Goal: Information Seeking & Learning: Learn about a topic

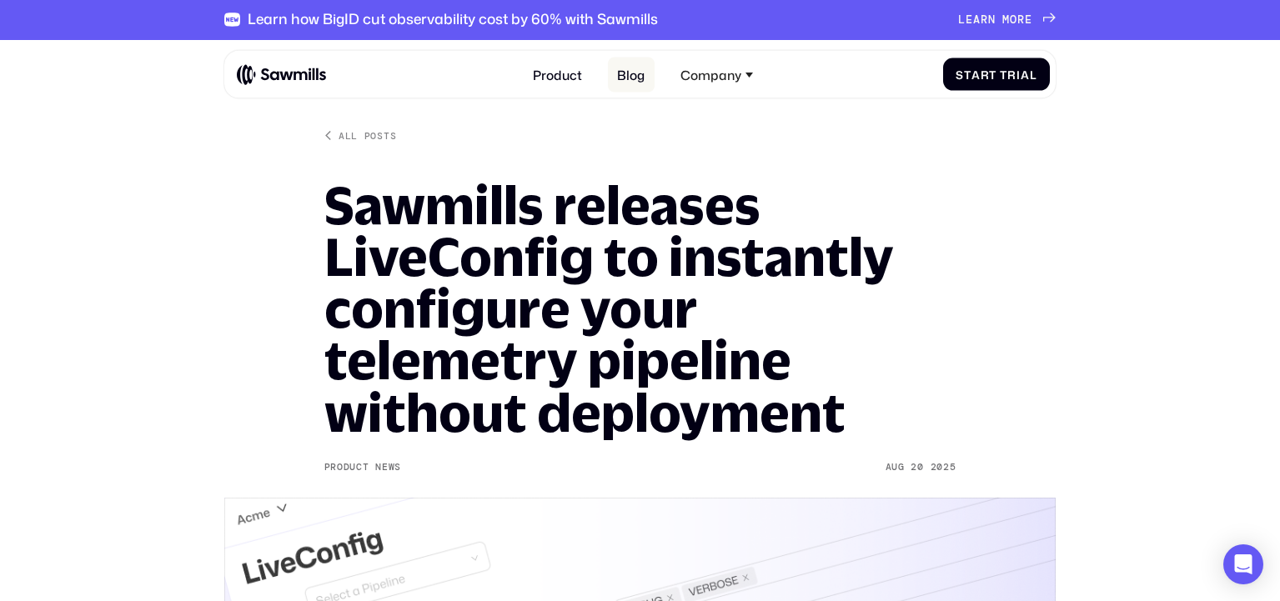
click at [645, 78] on link "Blog" at bounding box center [631, 75] width 47 height 34
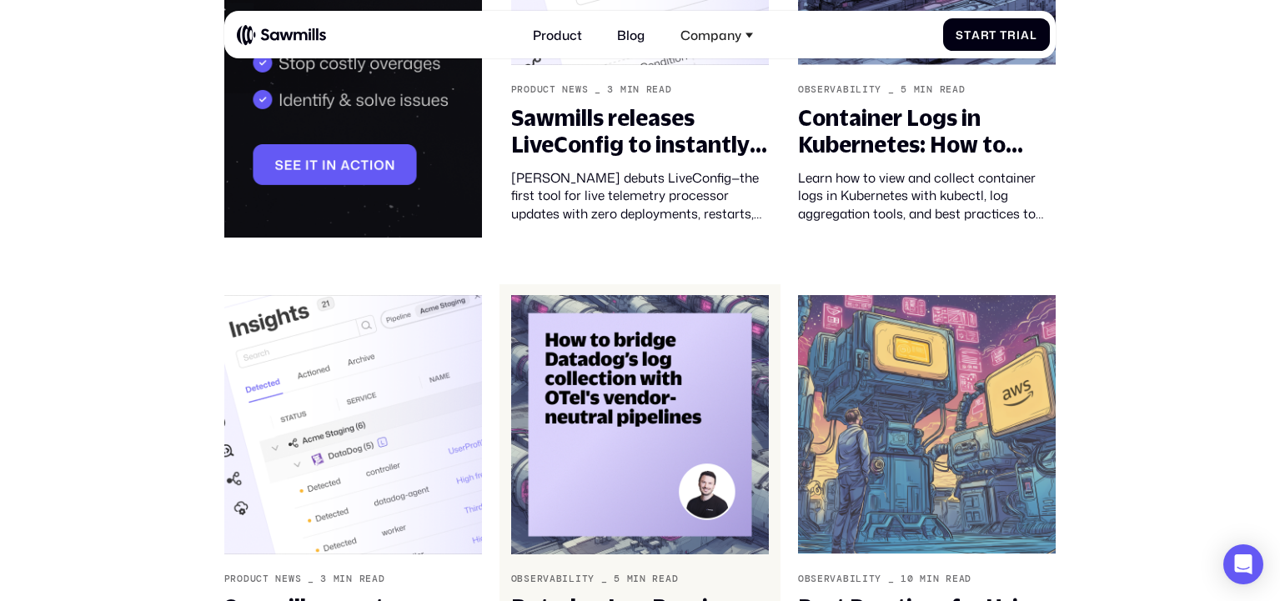
scroll to position [280, 0]
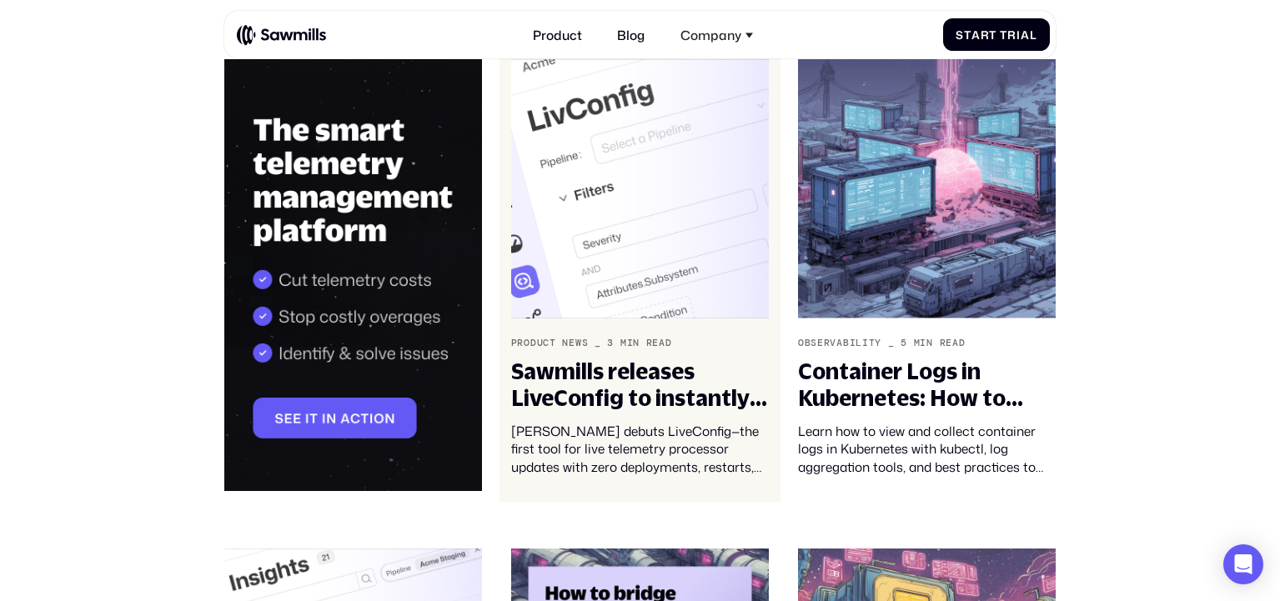
click at [593, 329] on link "Product News _ 3 min read Sawmills releases LiveConfig to instantly configure y…" at bounding box center [640, 275] width 280 height 455
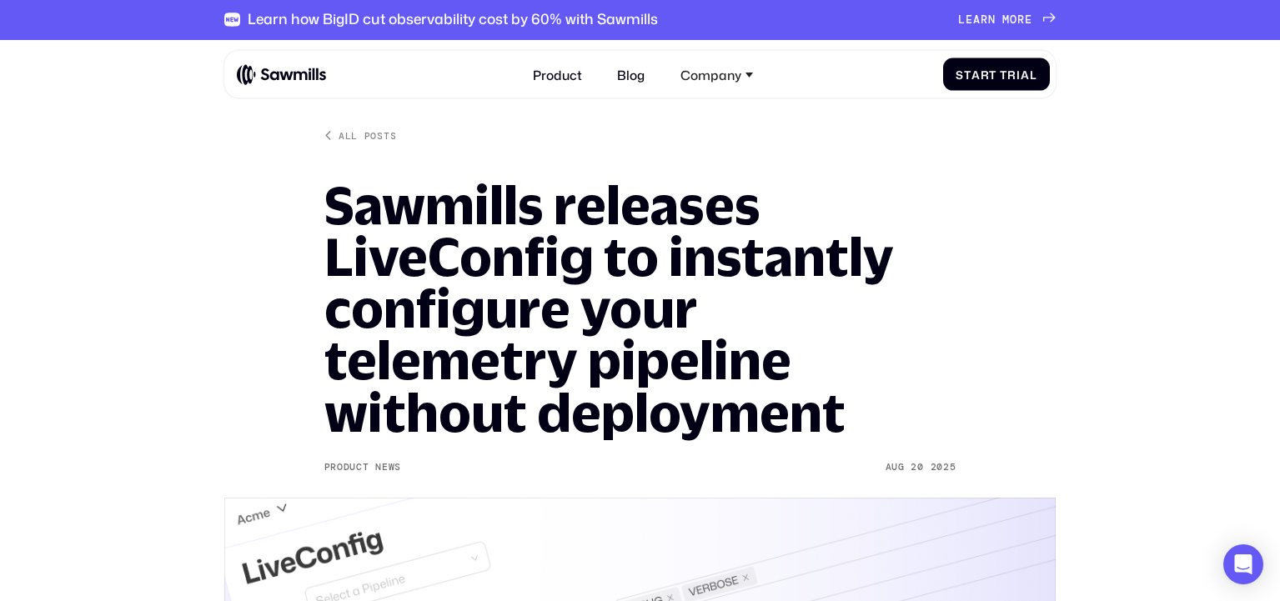
click at [253, 92] on div "Product Blog Company About All things Sawmills Careers Join our team Newsroom S…" at bounding box center [643, 75] width 813 height 34
click at [297, 62] on div "Product Blog Company About All things Sawmills Careers Join our team Newsroom S…" at bounding box center [643, 75] width 813 height 34
click at [295, 67] on img at bounding box center [281, 74] width 89 height 22
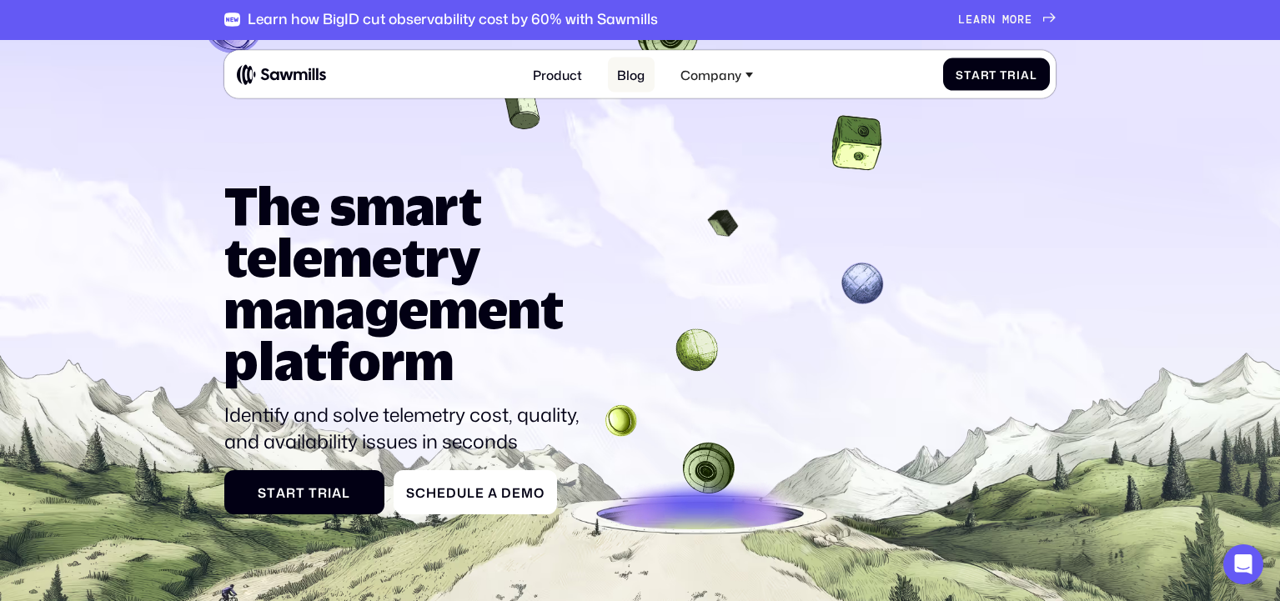
click at [641, 76] on link "Blog" at bounding box center [631, 75] width 47 height 34
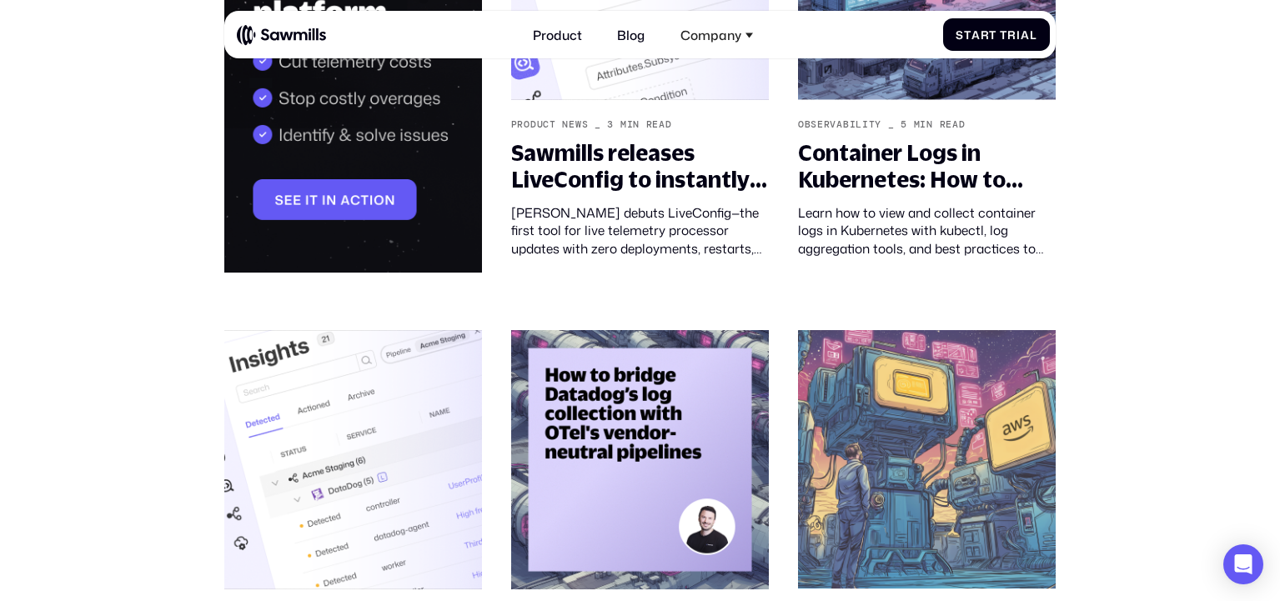
scroll to position [80, 0]
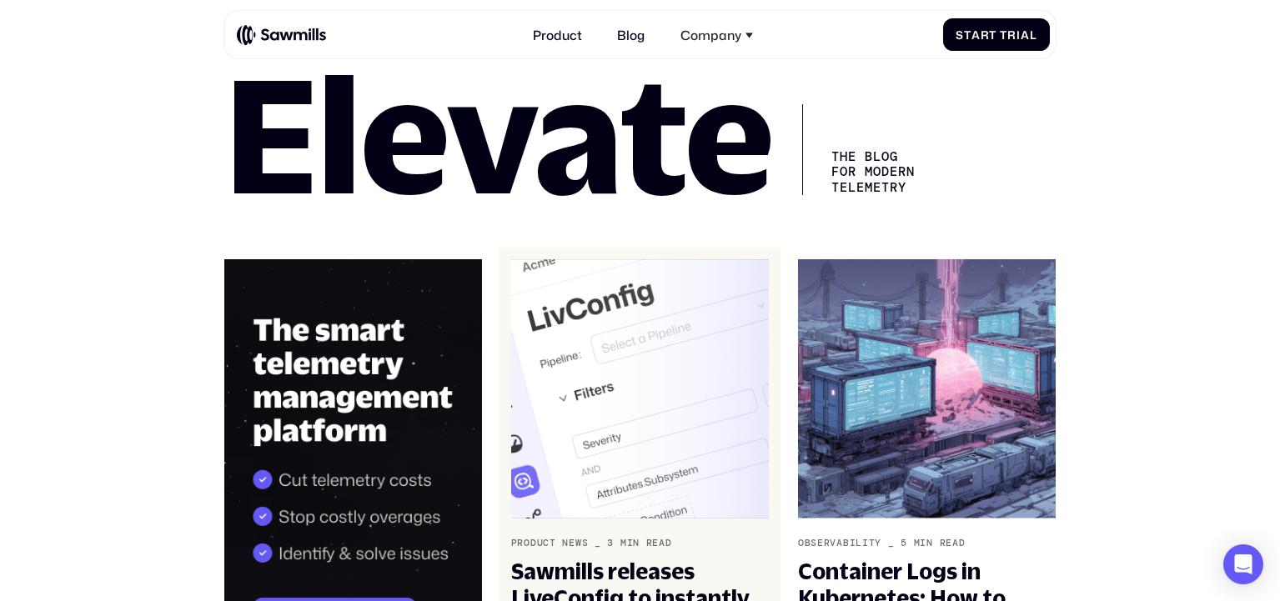
click at [631, 307] on img at bounding box center [640, 388] width 259 height 259
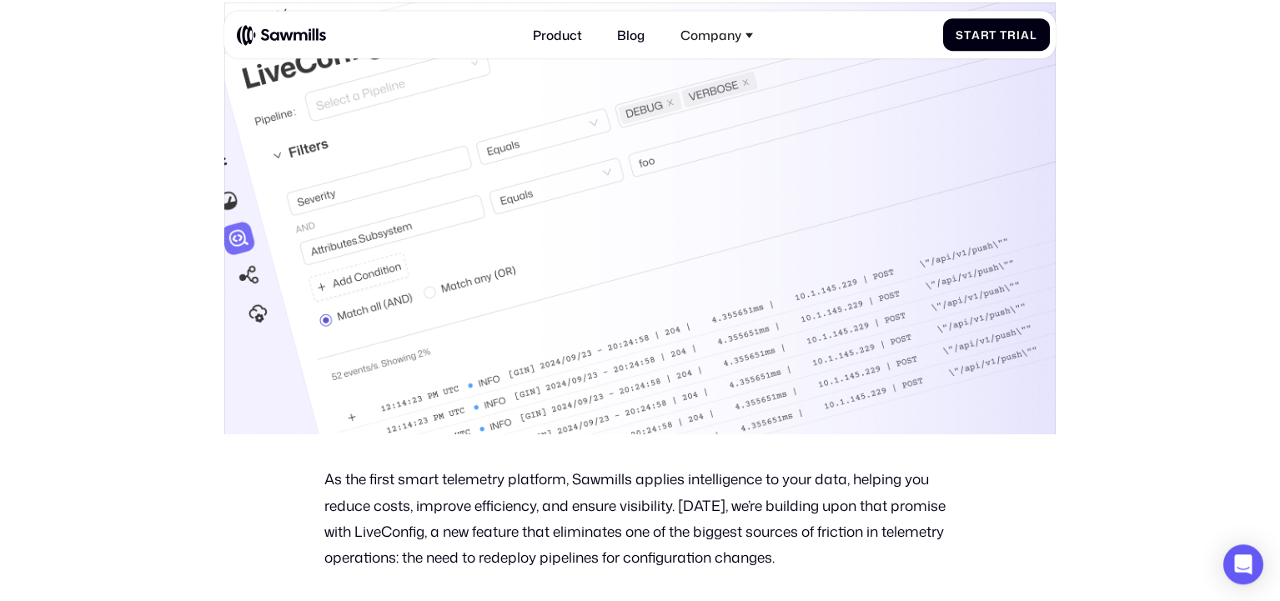
scroll to position [574, 0]
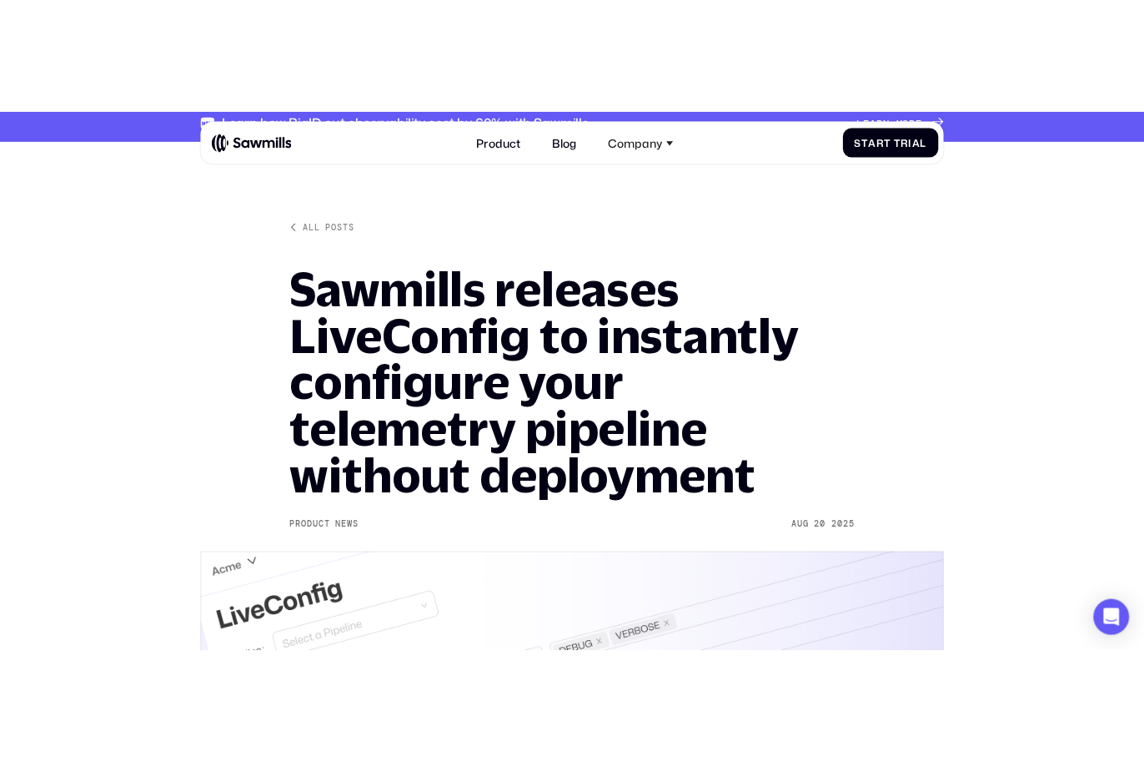
scroll to position [0, 0]
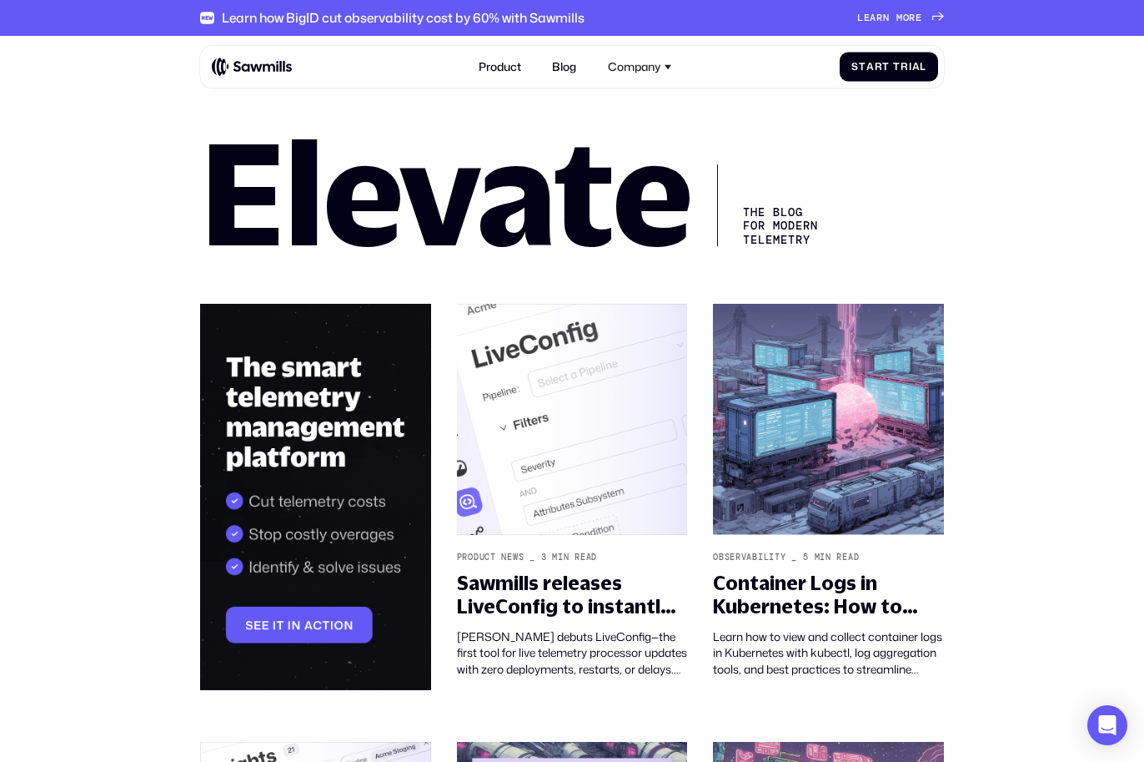
click at [601, 399] on img at bounding box center [572, 420] width 231 height 232
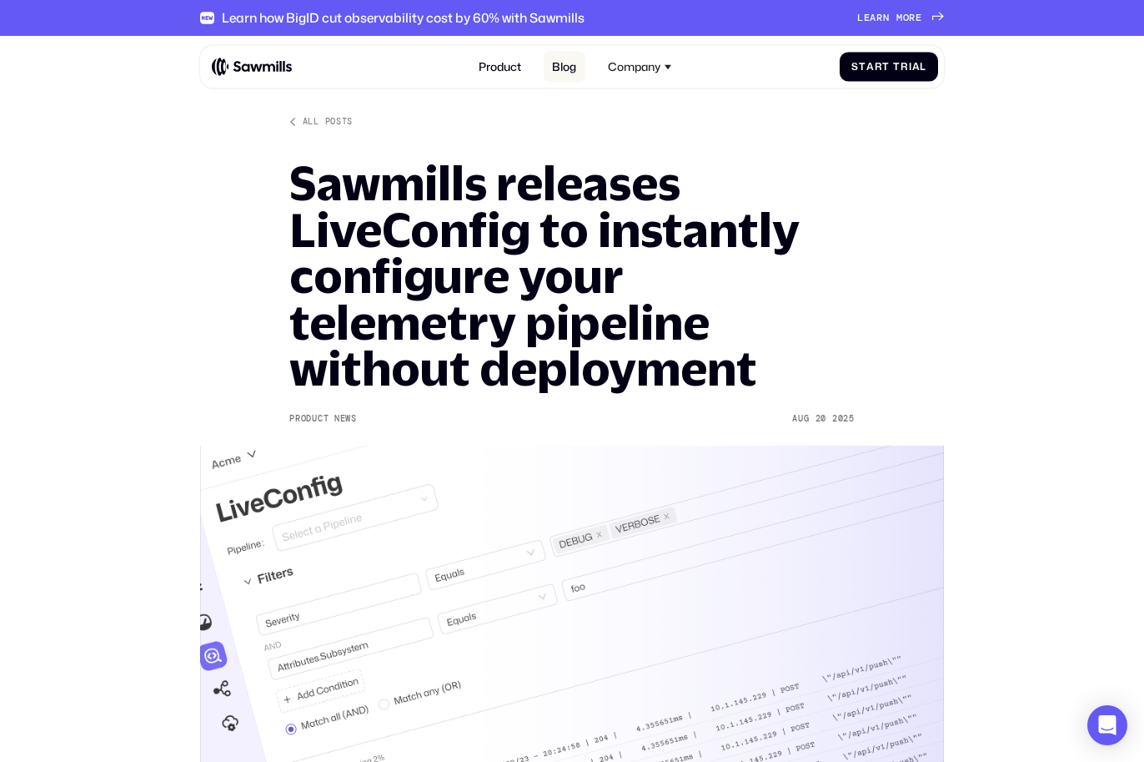
click at [579, 77] on link "Blog" at bounding box center [565, 66] width 42 height 31
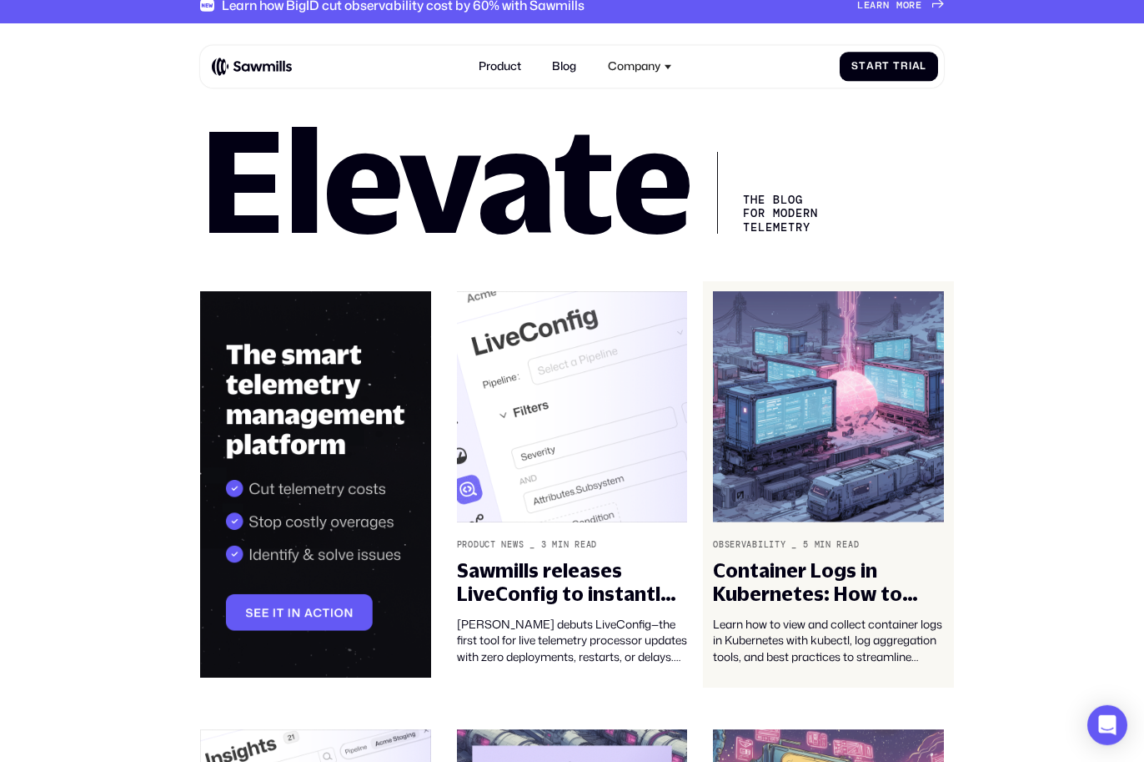
scroll to position [13, 0]
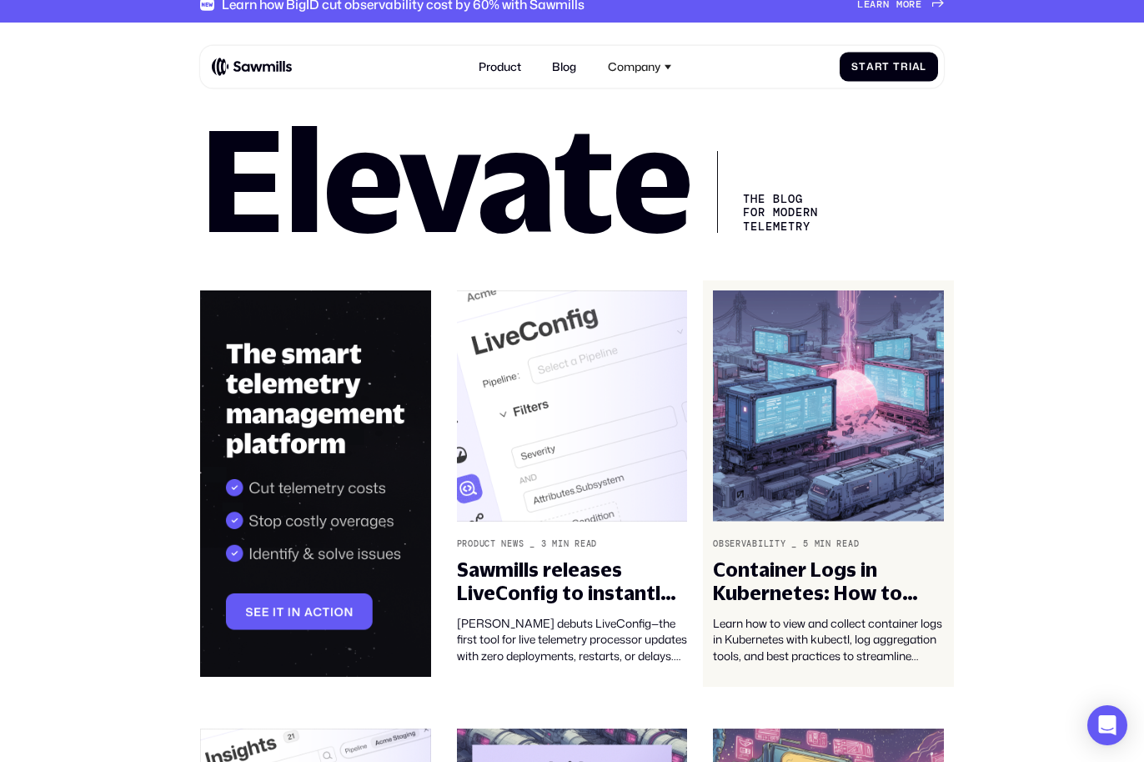
click at [831, 380] on img at bounding box center [828, 406] width 231 height 232
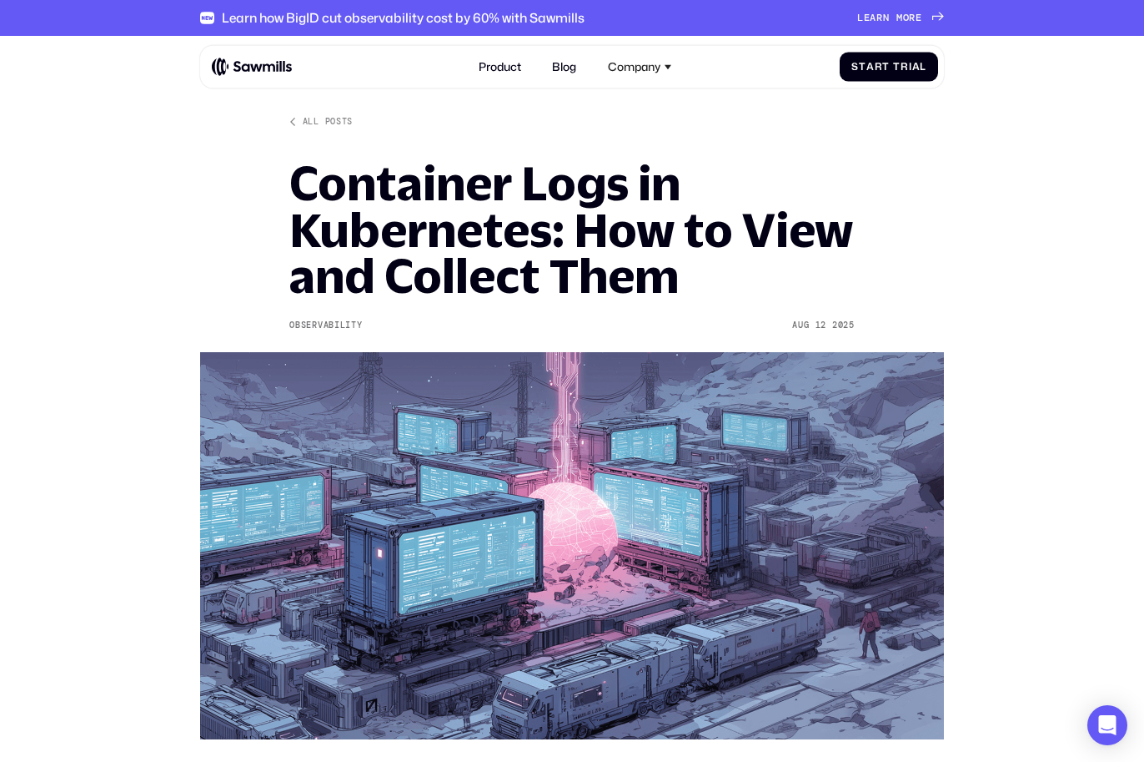
click at [228, 528] on img at bounding box center [572, 545] width 744 height 386
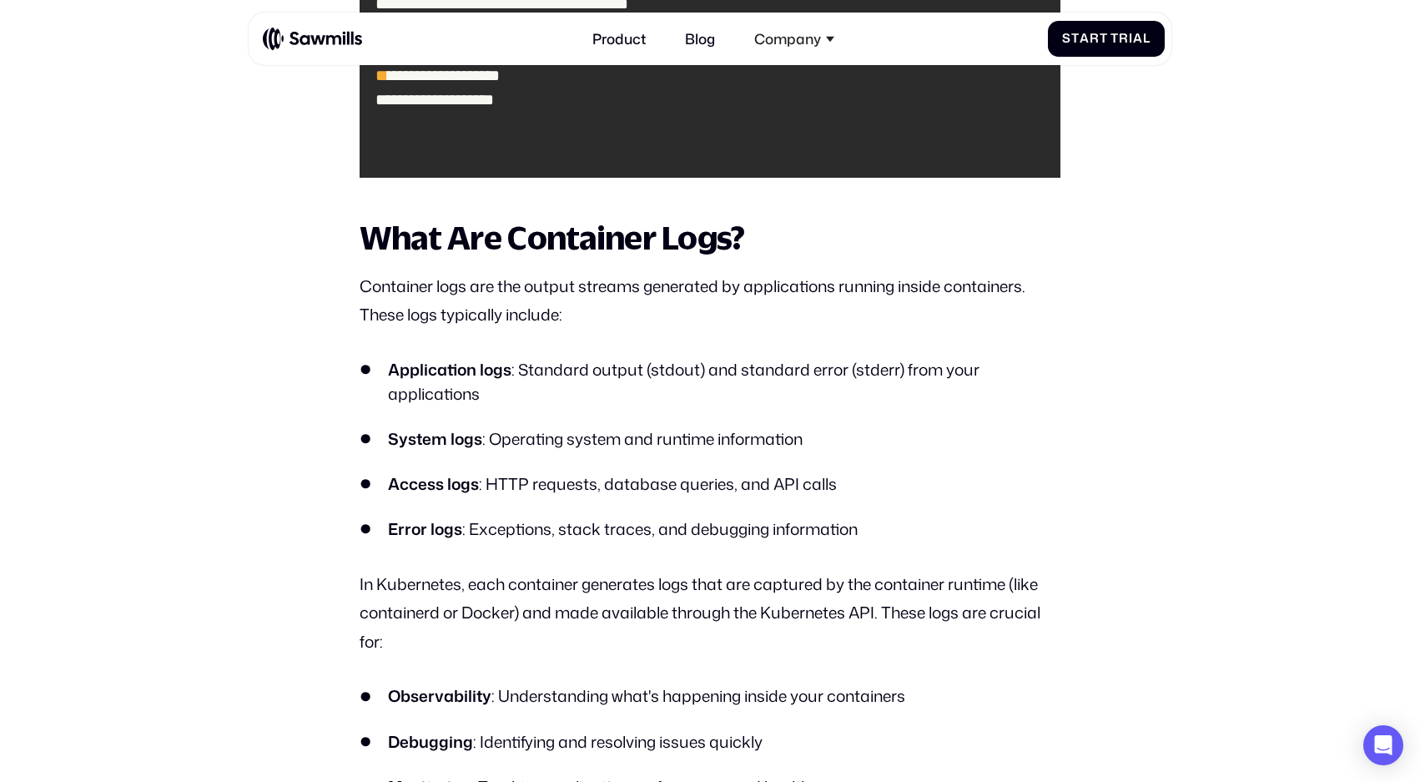
scroll to position [2751, 0]
